Goal: Task Accomplishment & Management: Use online tool/utility

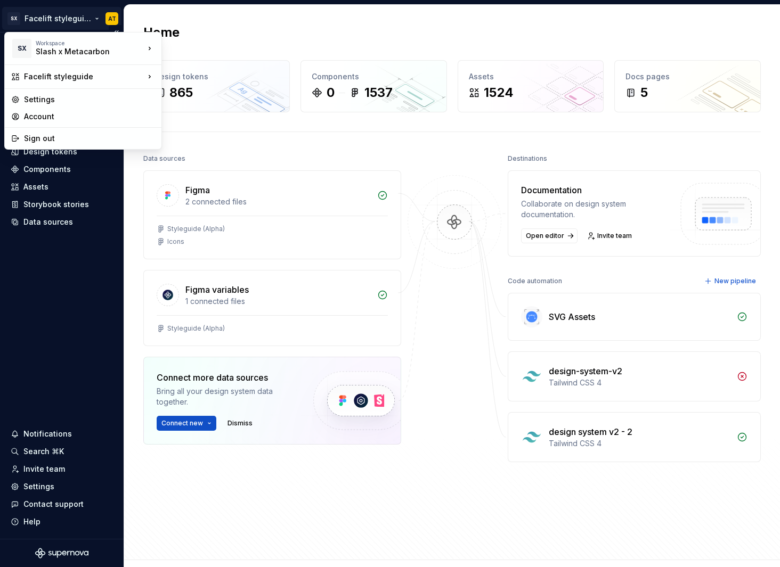
click at [73, 15] on html "SX Facelift styleguide AT Home Documentation Analytics Code automation Design s…" at bounding box center [390, 283] width 780 height 567
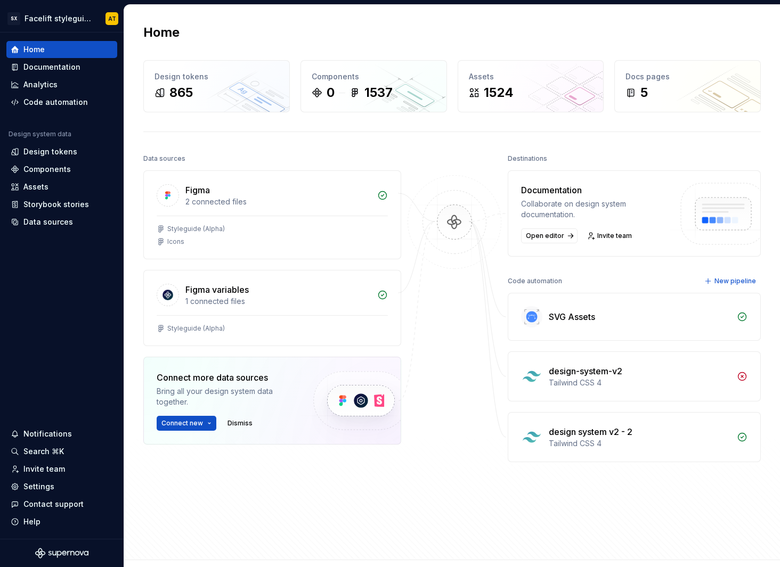
click at [244, 168] on html "SX Facelift styleguide AT Home Documentation Analytics Code automation Design s…" at bounding box center [390, 283] width 780 height 567
click at [251, 205] on div "2 connected files" at bounding box center [277, 202] width 185 height 11
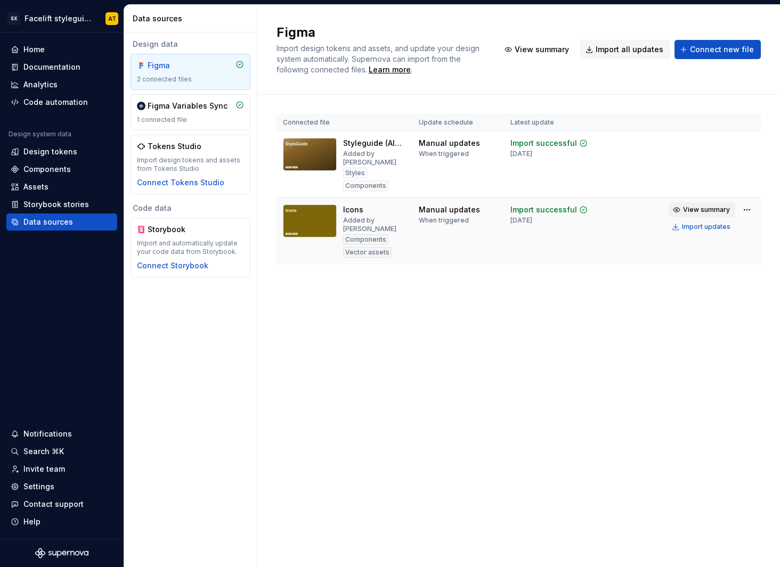
click at [718, 210] on span "View summary" at bounding box center [706, 210] width 47 height 9
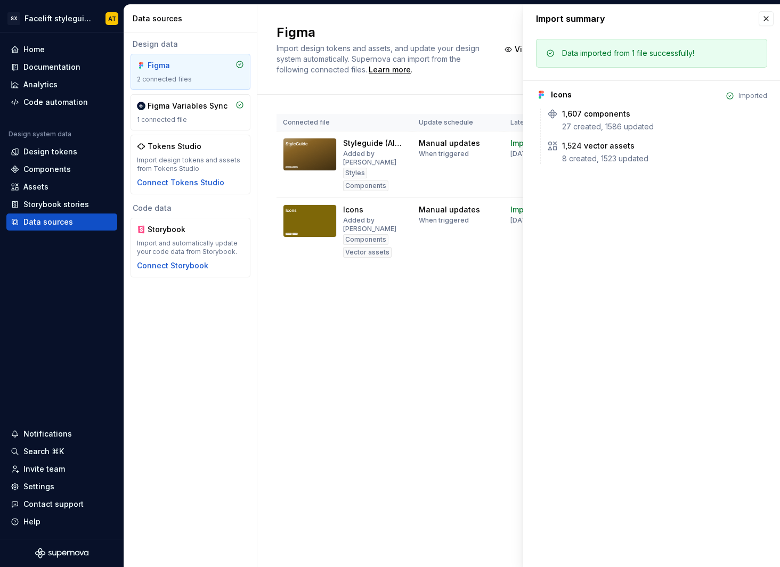
click at [454, 285] on div "Connected file Update schedule Latest update Styleguide (Alpha) Added by [PERSO…" at bounding box center [518, 200] width 484 height 210
click at [766, 19] on button "button" at bounding box center [765, 18] width 15 height 15
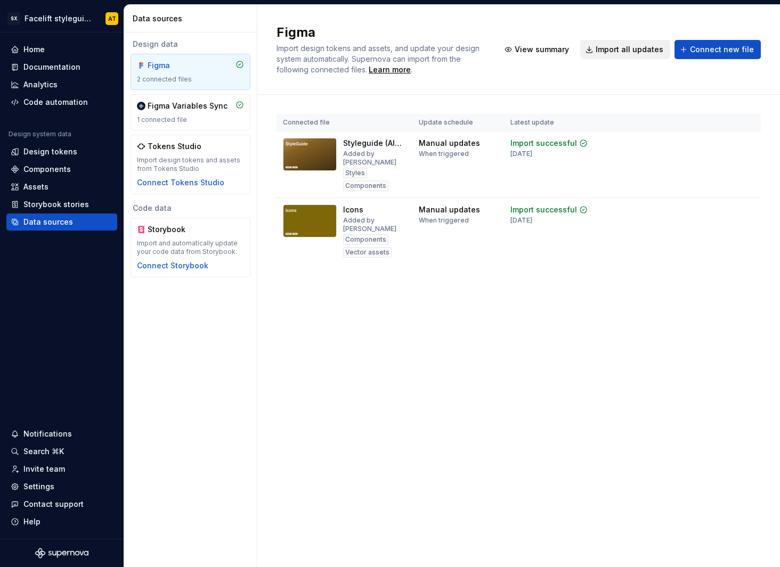
click at [642, 51] on span "Import all updates" at bounding box center [629, 49] width 68 height 11
click at [714, 227] on div "Import updates" at bounding box center [706, 227] width 48 height 9
